Goal: Information Seeking & Learning: Learn about a topic

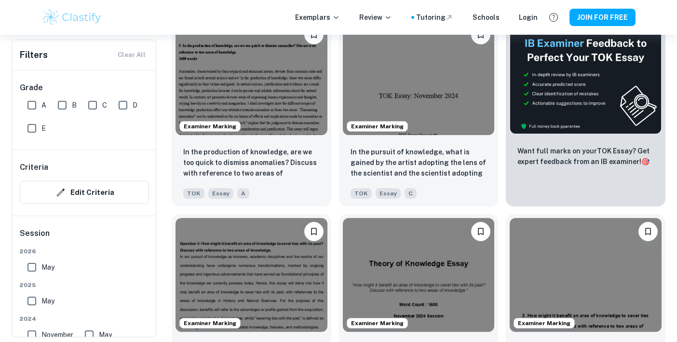
scroll to position [283, 0]
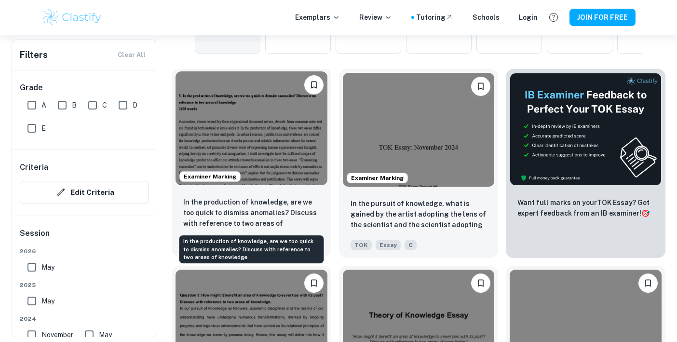
click at [297, 206] on p "In the production of knowledge, are we too quick to dismiss anomalies? Discuss …" at bounding box center [251, 213] width 136 height 33
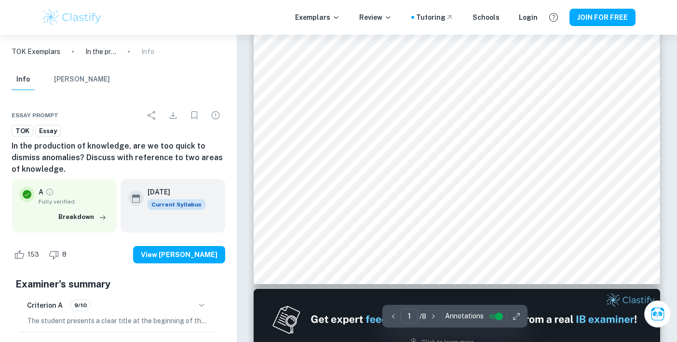
scroll to position [287, 0]
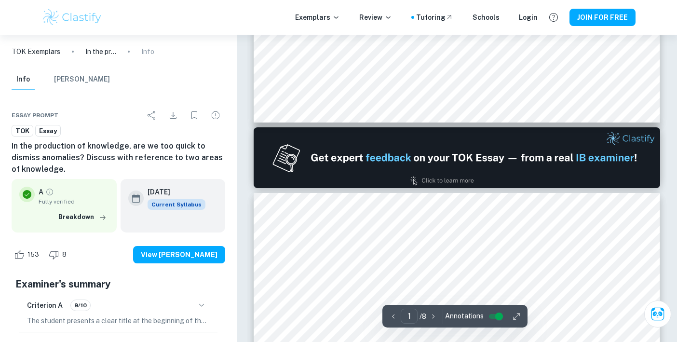
type input "2"
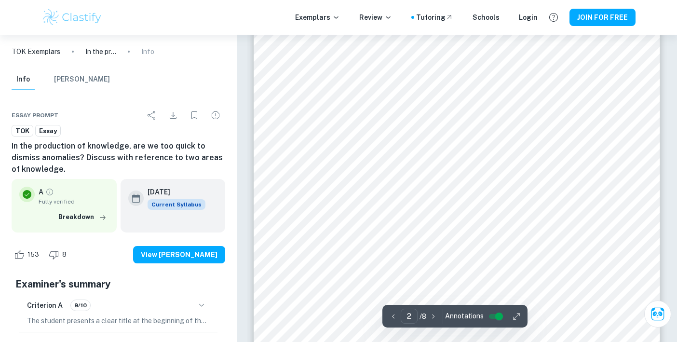
scroll to position [719, 0]
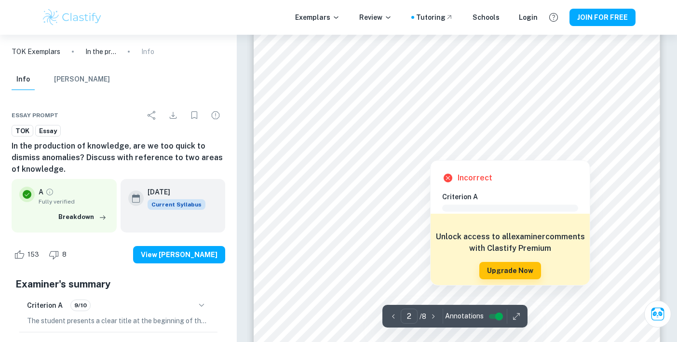
click at [473, 151] on div at bounding box center [431, 153] width 134 height 9
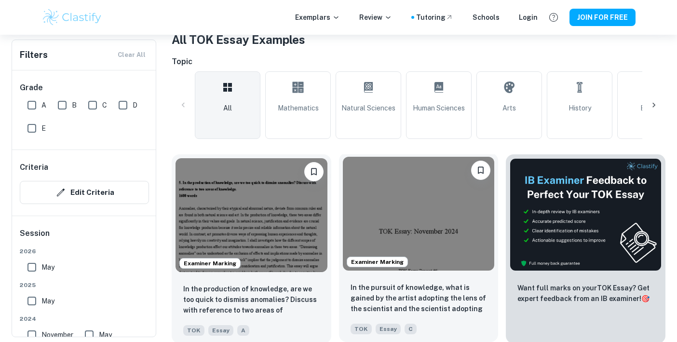
scroll to position [197, 0]
